Goal: Task Accomplishment & Management: Manage account settings

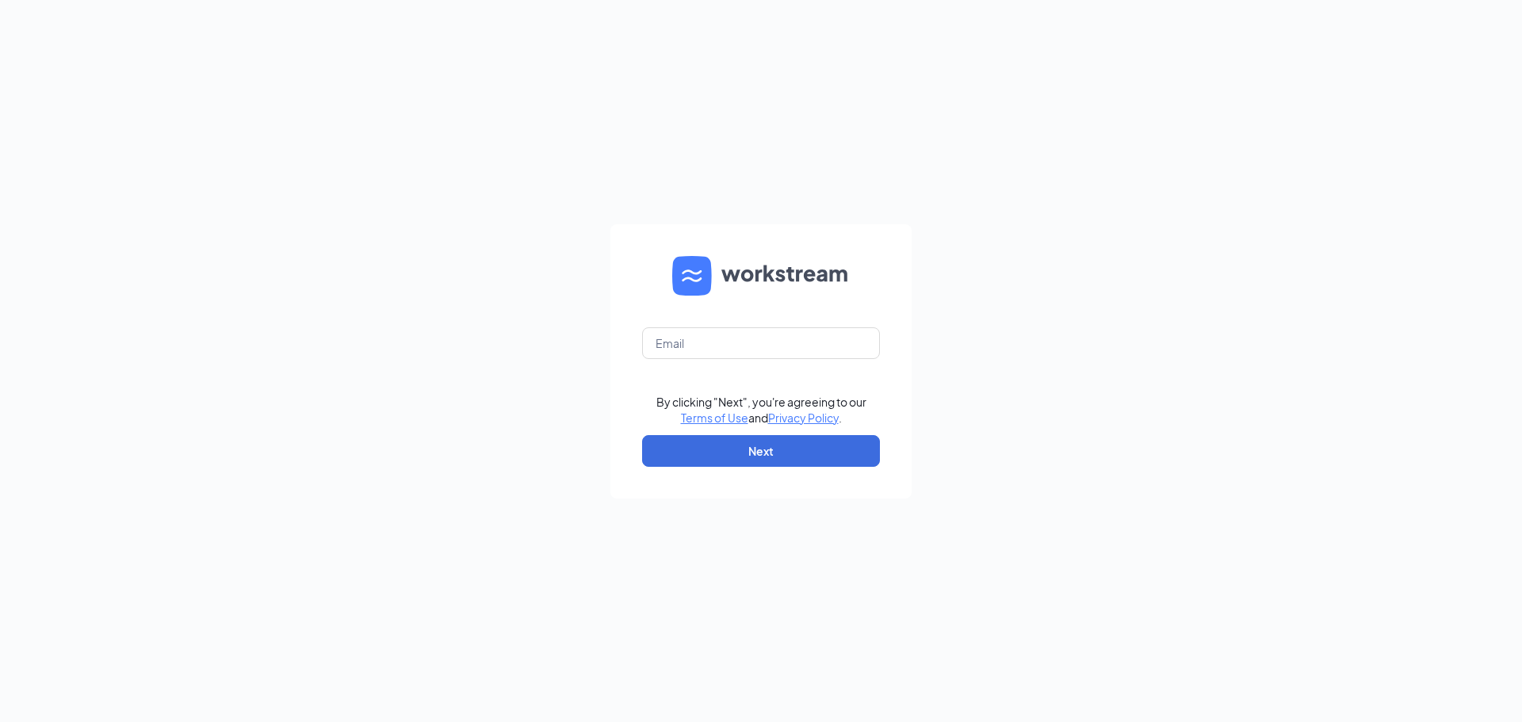
click at [758, 323] on form "By clicking "Next", you're agreeing to our Terms of Use and Privacy Policy . Ne…" at bounding box center [760, 361] width 301 height 274
drag, startPoint x: 758, startPoint y: 346, endPoint x: 770, endPoint y: 354, distance: 14.3
click at [758, 346] on input "text" at bounding box center [761, 343] width 238 height 32
type input "[EMAIL_ADDRESS][DOMAIN_NAME]"
click at [751, 457] on button "Next" at bounding box center [761, 451] width 238 height 32
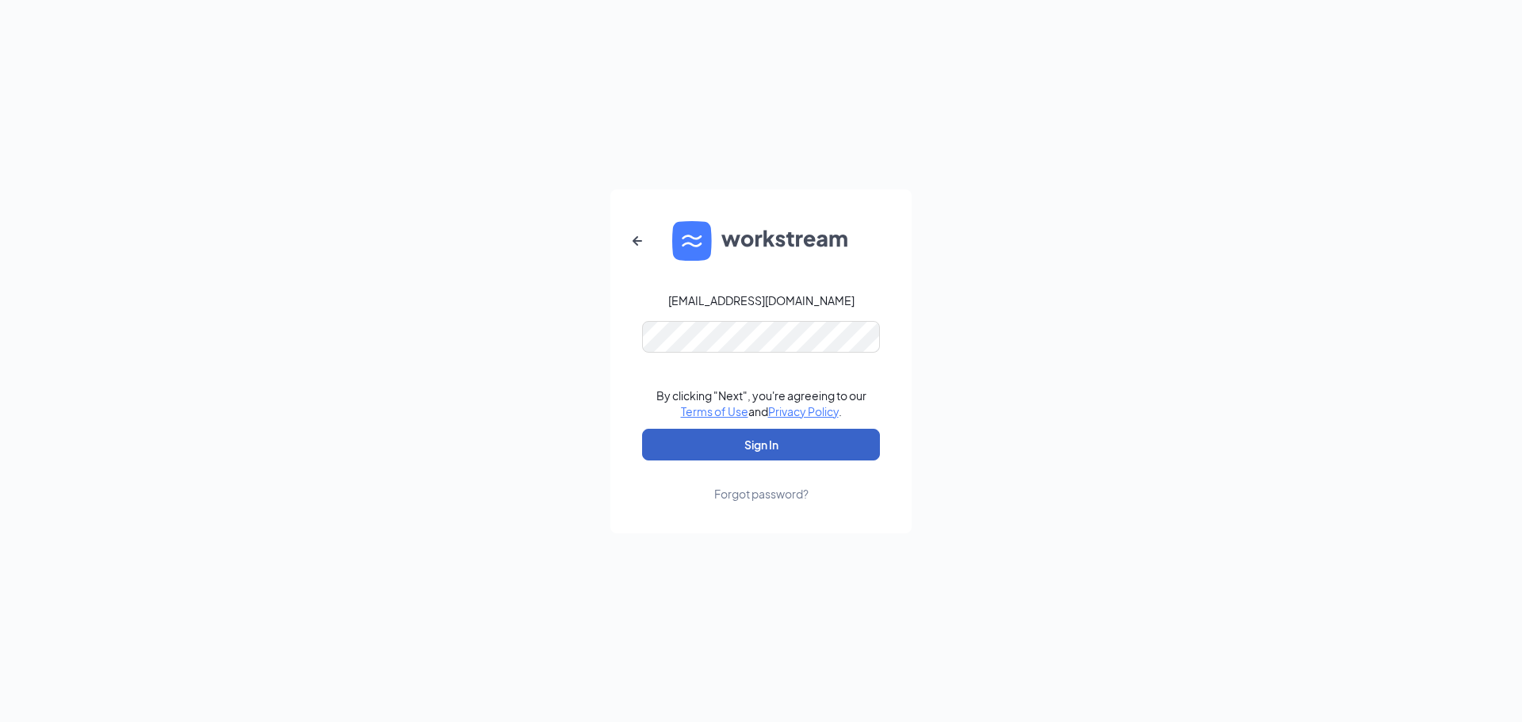
click at [785, 442] on button "Sign In" at bounding box center [761, 445] width 238 height 32
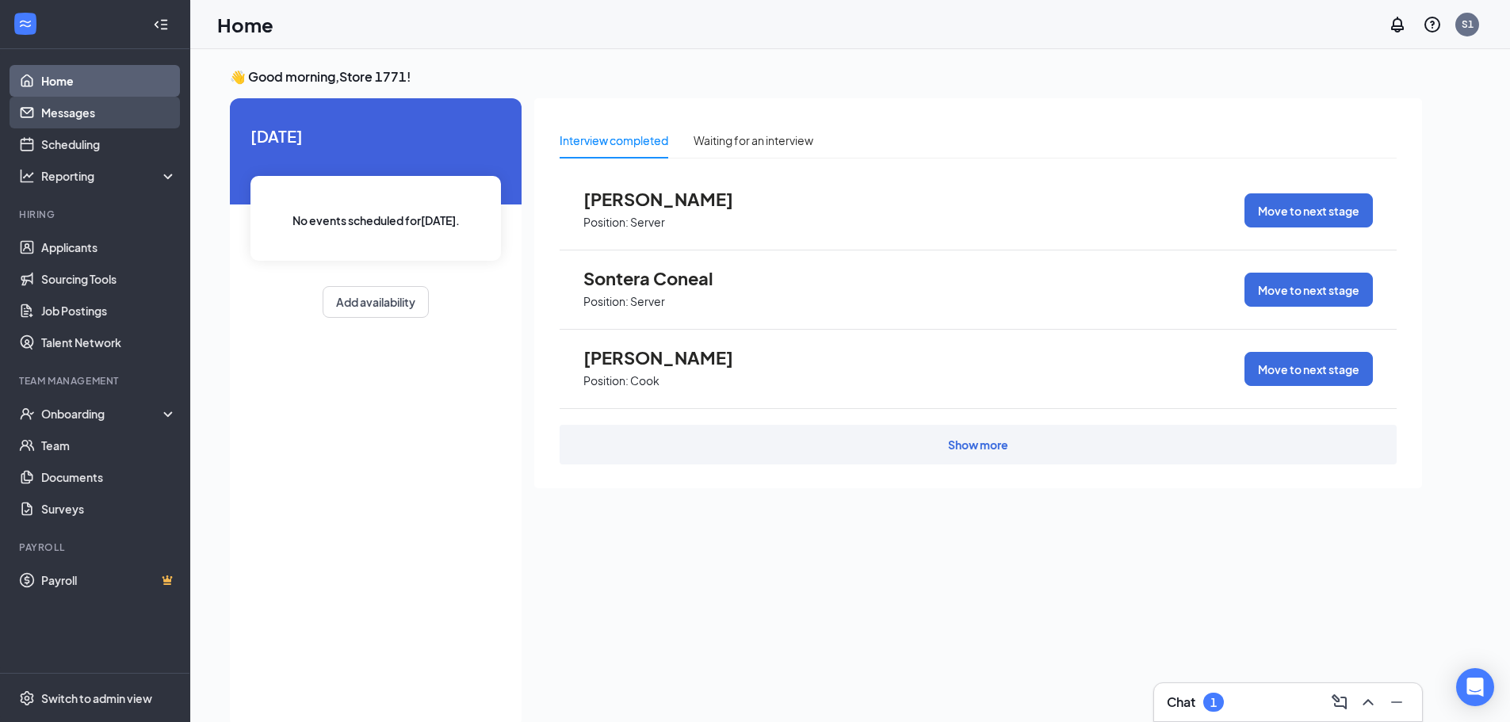
click at [95, 113] on link "Messages" at bounding box center [109, 113] width 136 height 32
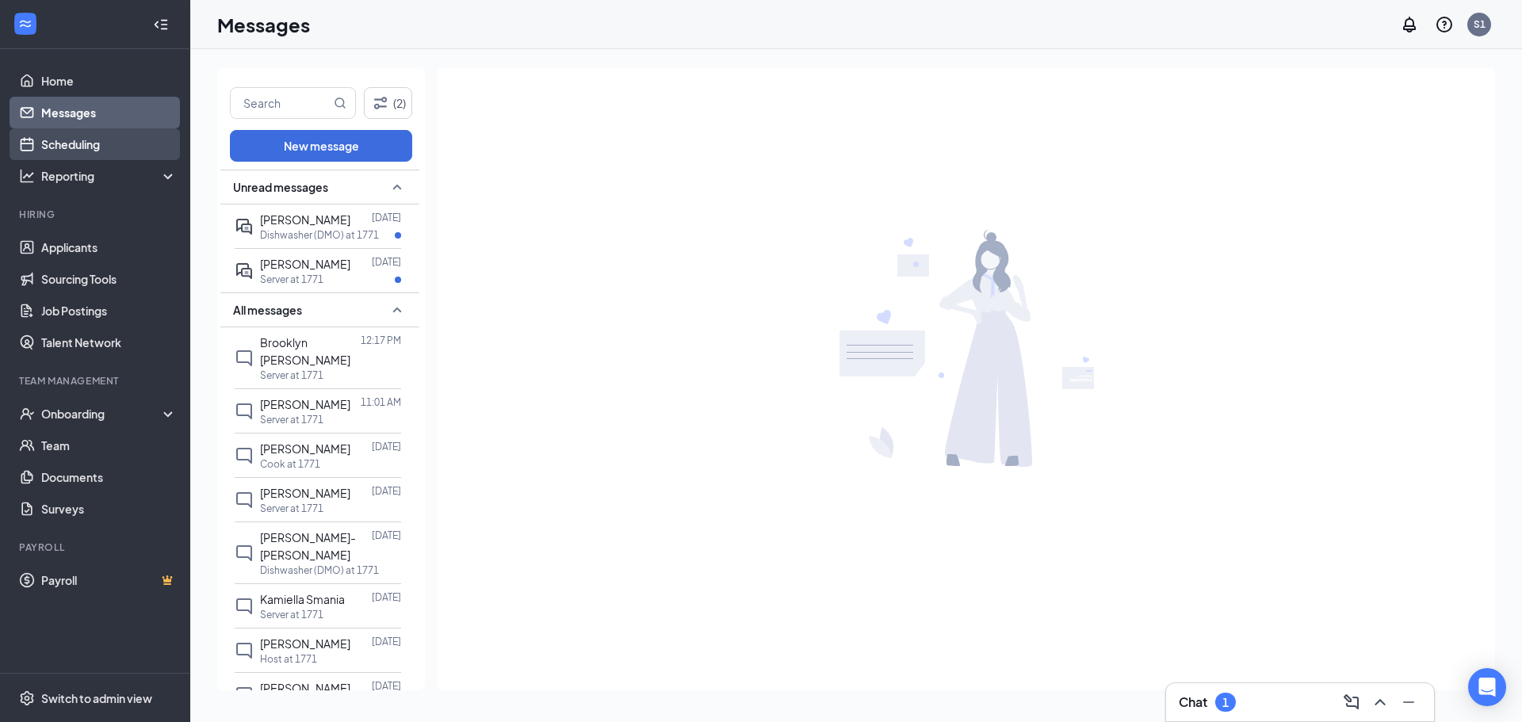
click at [83, 151] on link "Scheduling" at bounding box center [109, 144] width 136 height 32
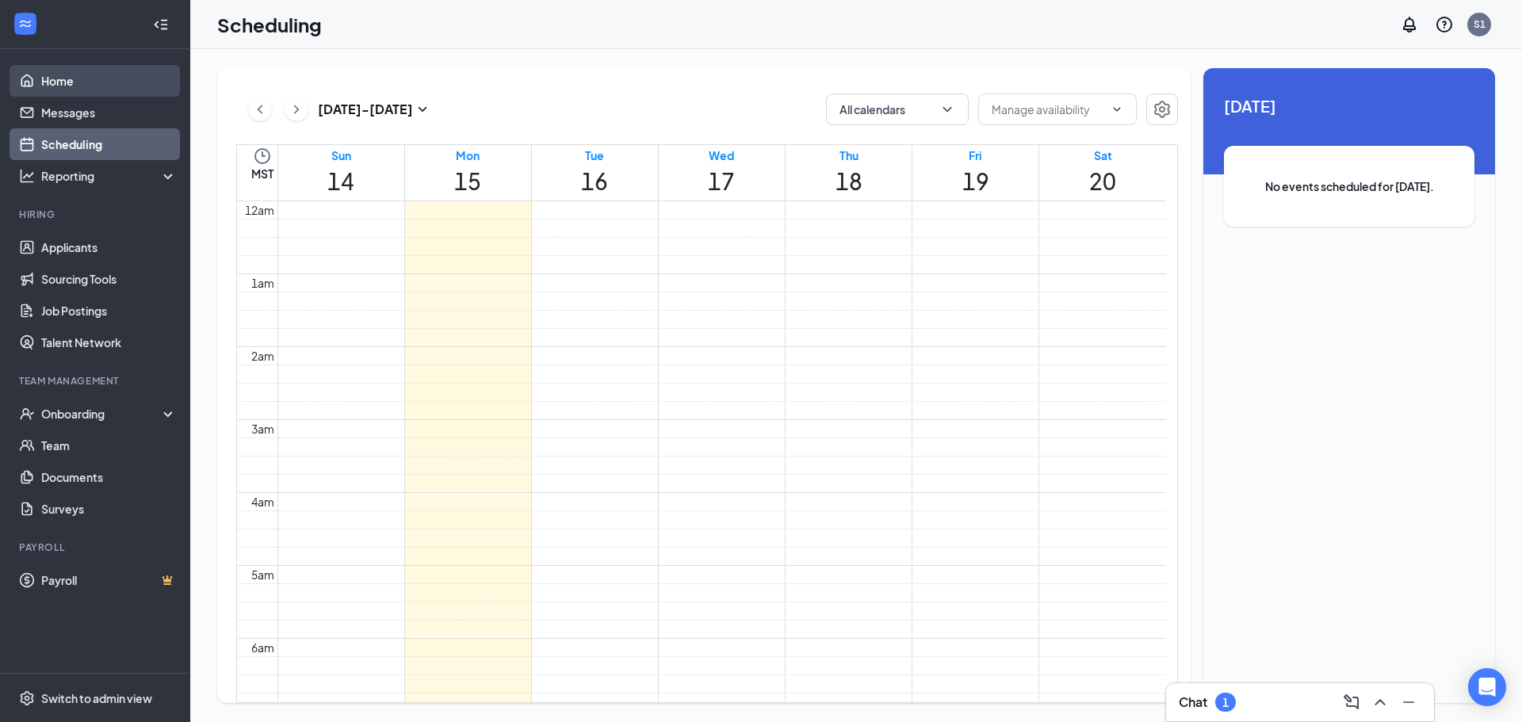
click at [49, 83] on link "Home" at bounding box center [109, 81] width 136 height 32
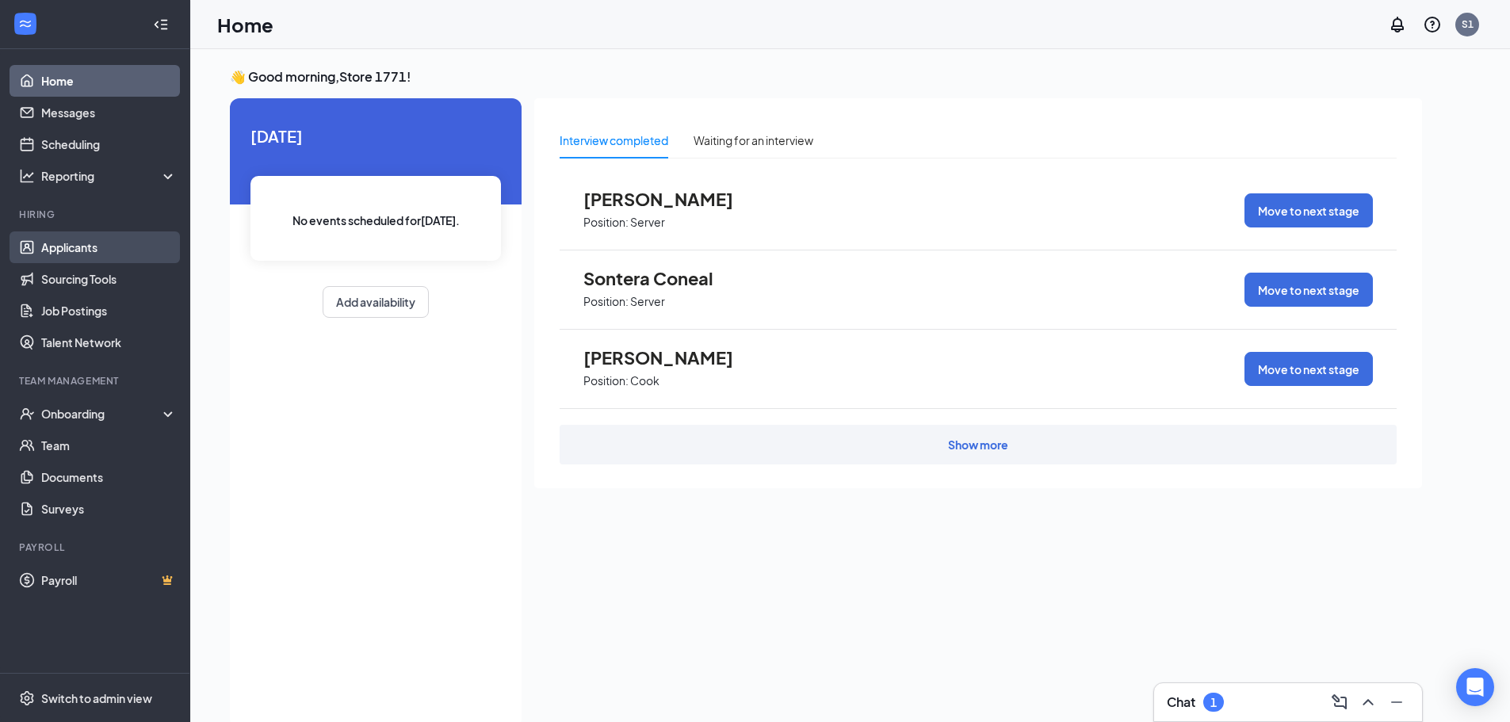
click at [74, 243] on link "Applicants" at bounding box center [109, 247] width 136 height 32
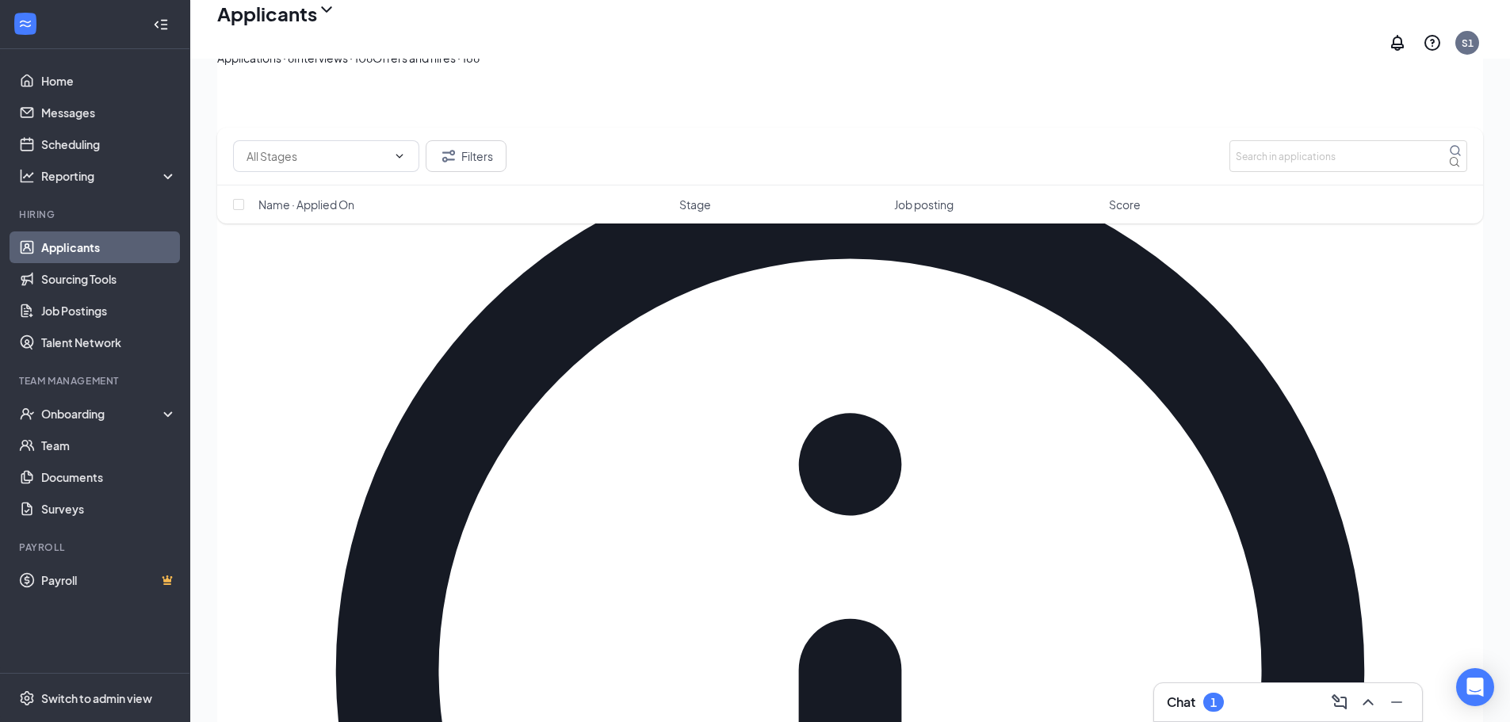
scroll to position [342, 0]
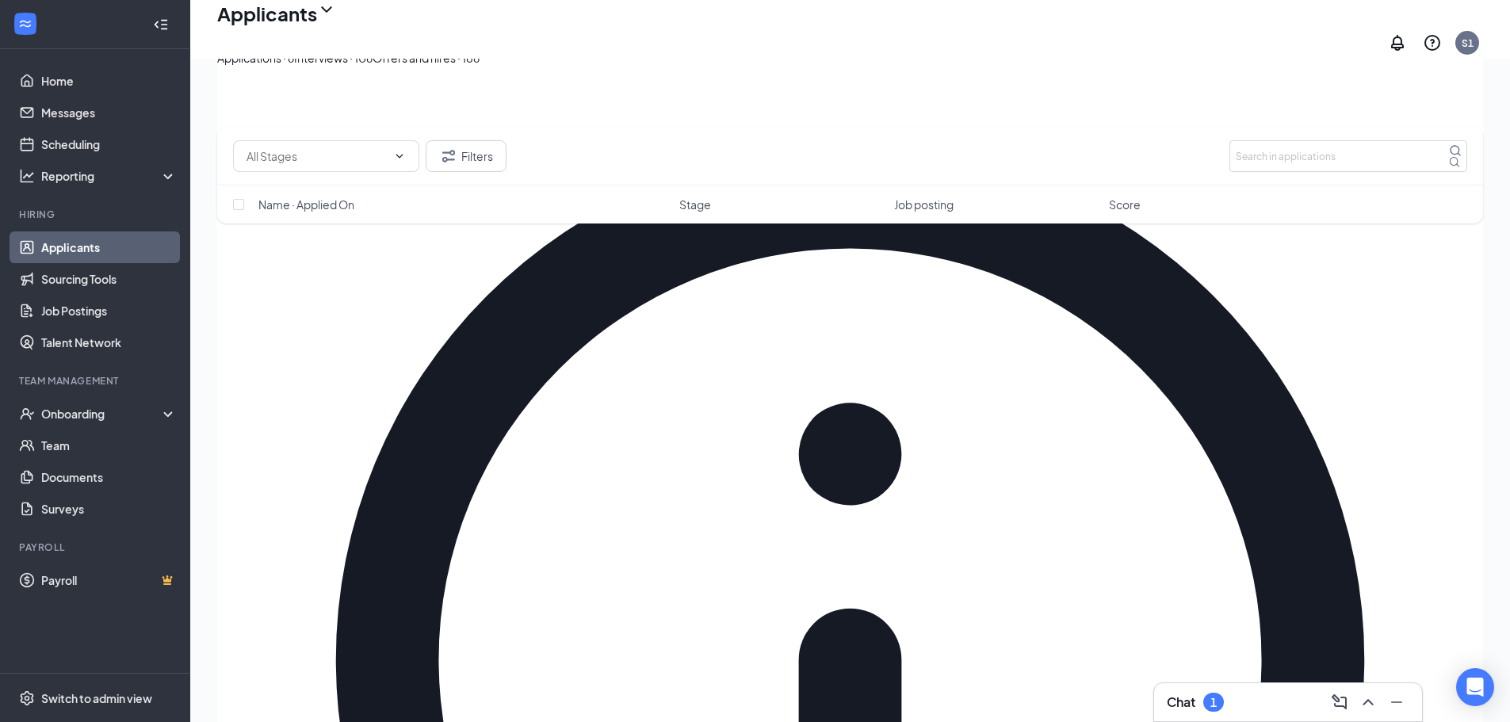
click at [373, 67] on div "Interviews · 106" at bounding box center [333, 57] width 78 height 17
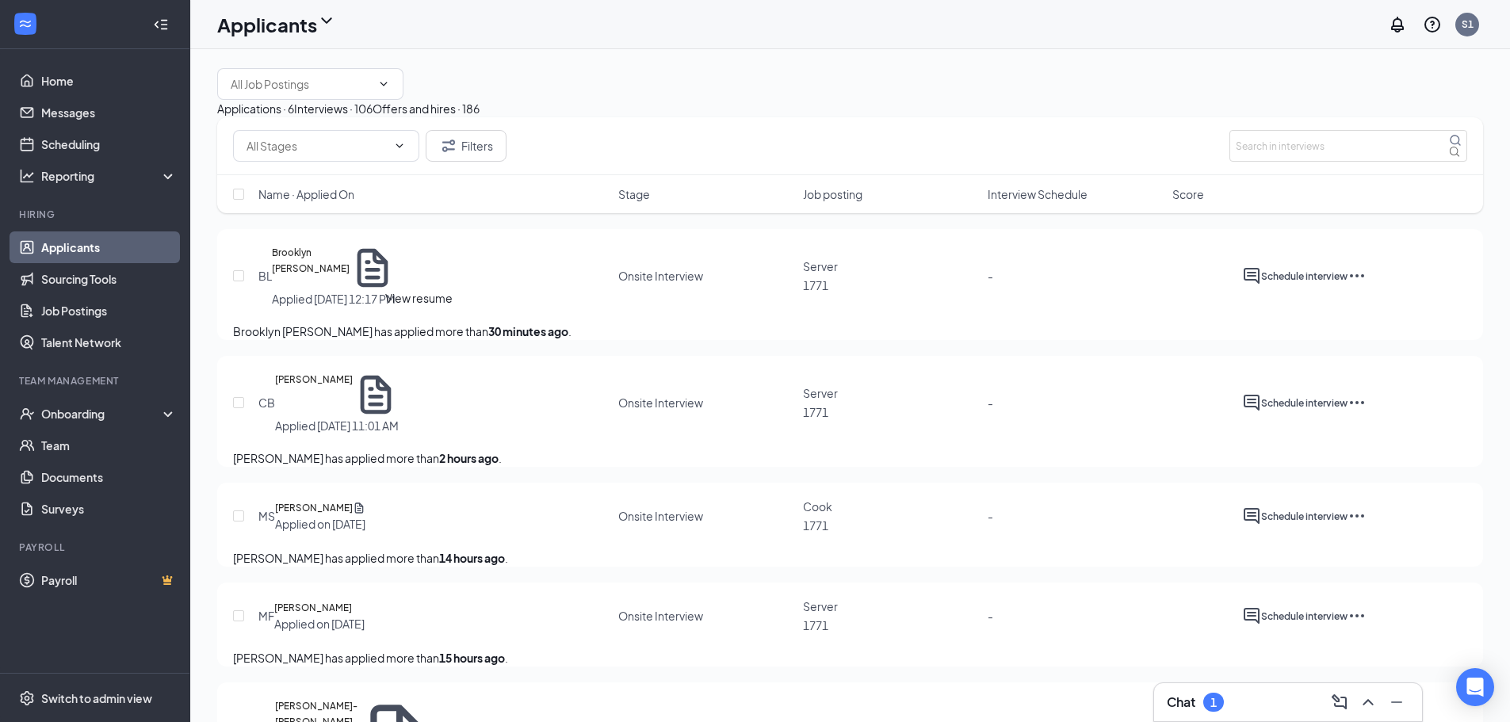
click at [396, 291] on icon "Document" at bounding box center [373, 268] width 46 height 46
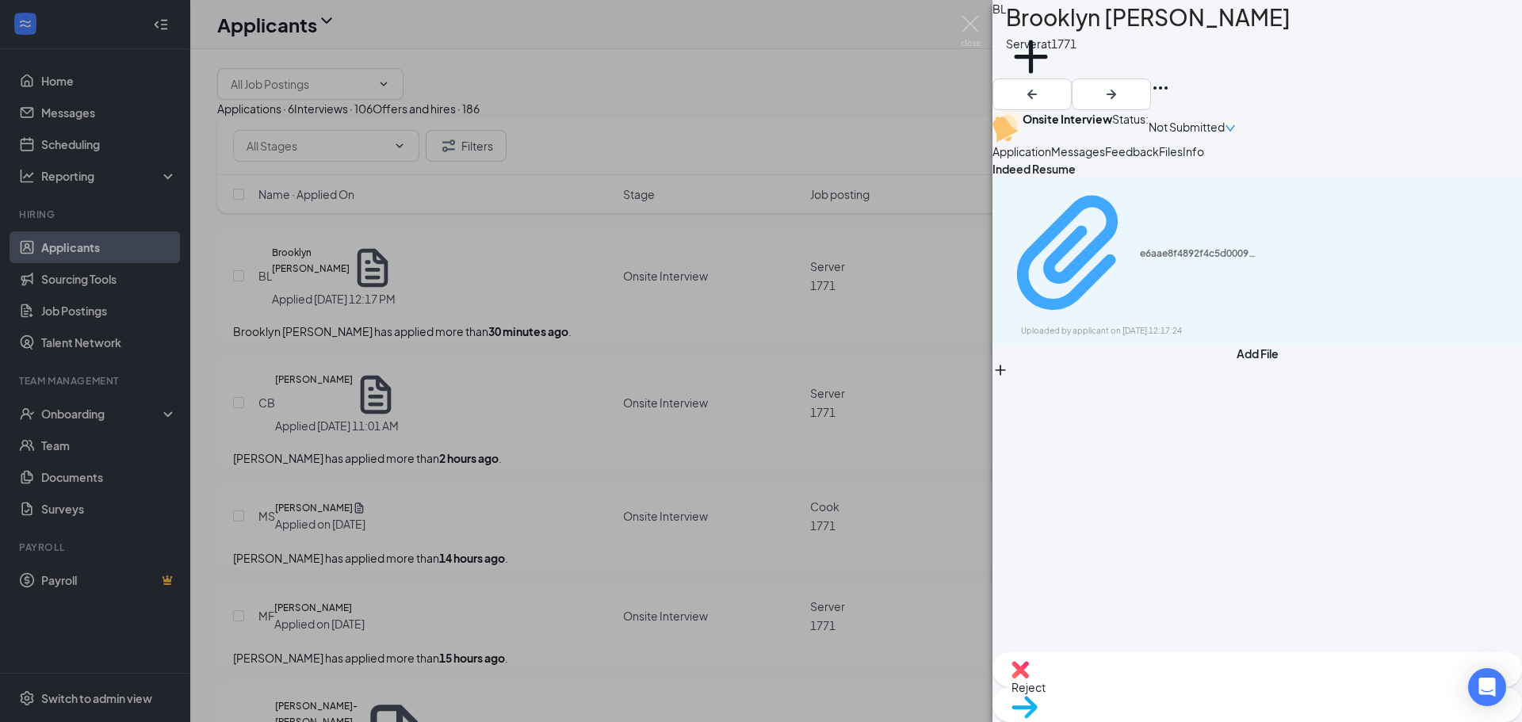
click at [1178, 325] on div "Uploaded by applicant on Sep 15, 2025 at 12:17:24" at bounding box center [1140, 331] width 238 height 13
